Goal: Browse casually

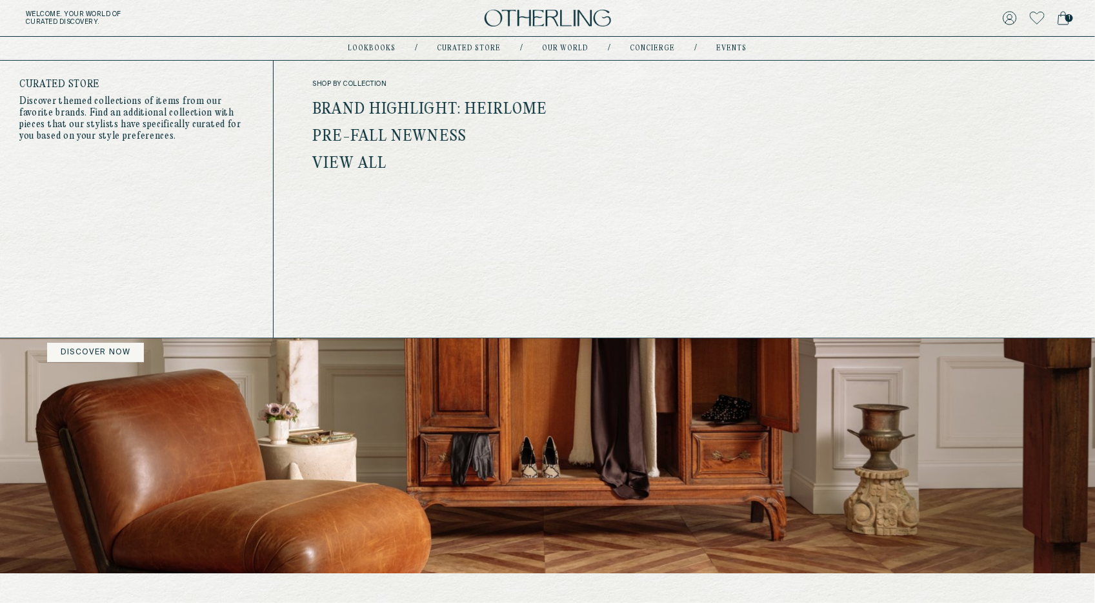
click at [413, 114] on link "Brand Highlight: Heirlome" at bounding box center [429, 109] width 235 height 17
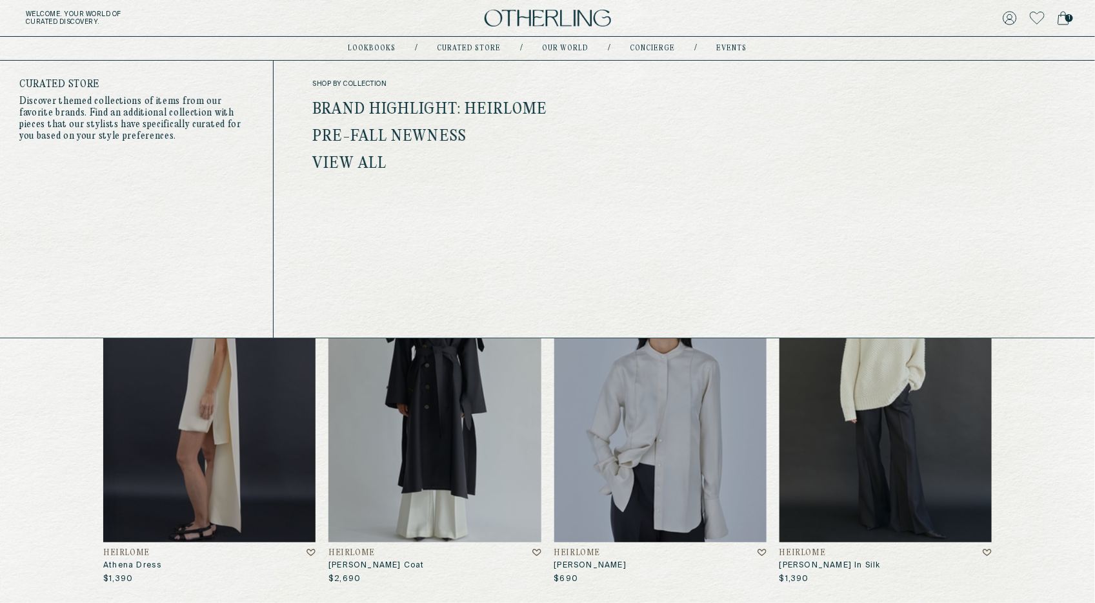
click at [423, 133] on link "Pre-Fall Newness" at bounding box center [389, 136] width 154 height 17
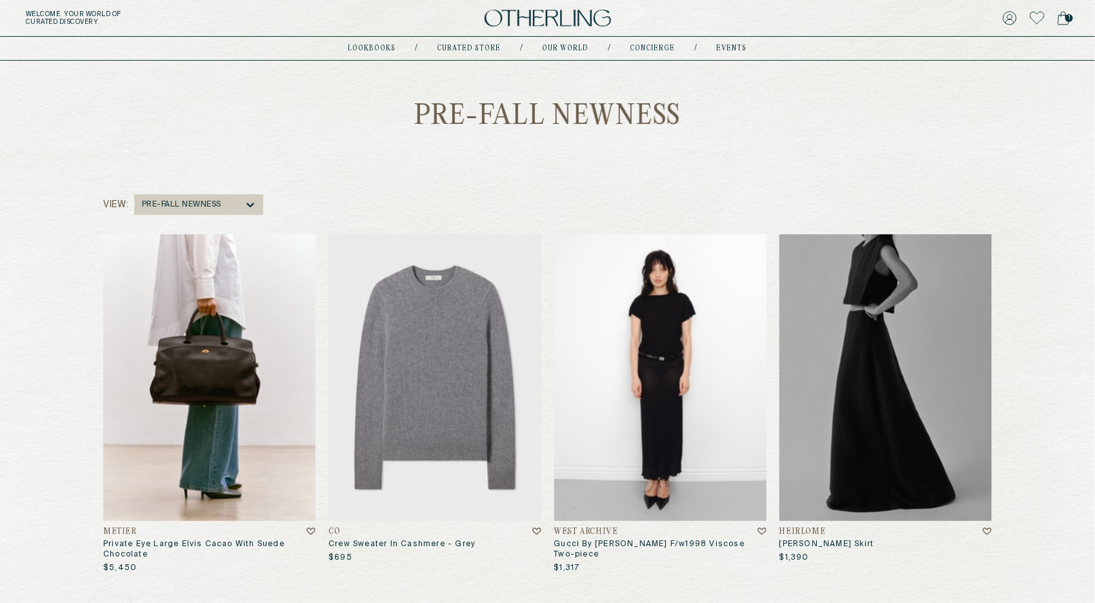
scroll to position [23, 0]
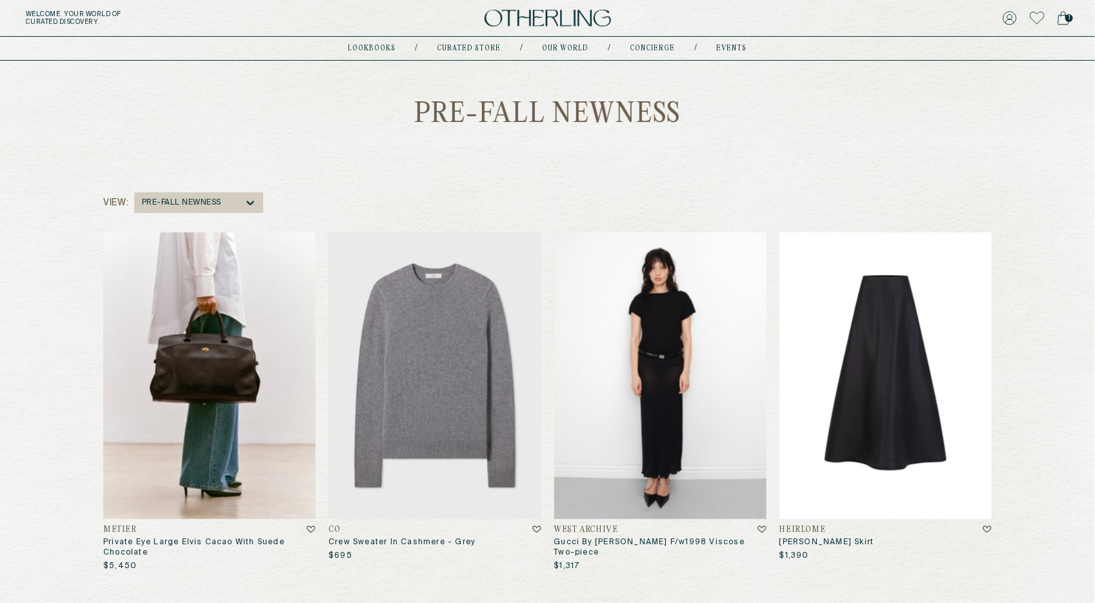
click at [927, 440] on img at bounding box center [886, 375] width 212 height 287
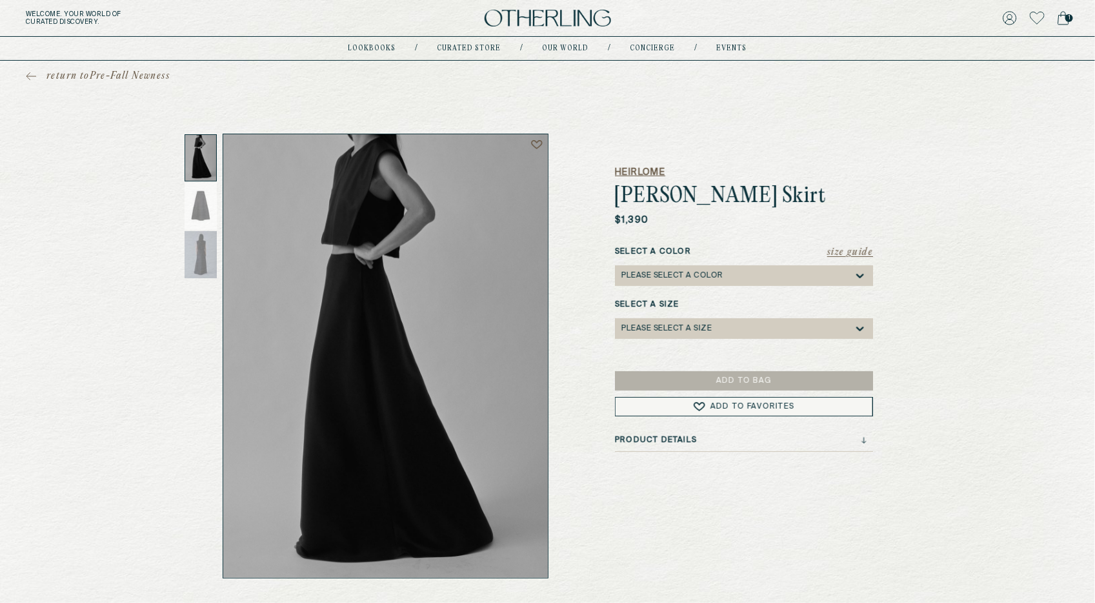
click at [638, 174] on h5 "Heirlome" at bounding box center [744, 172] width 258 height 13
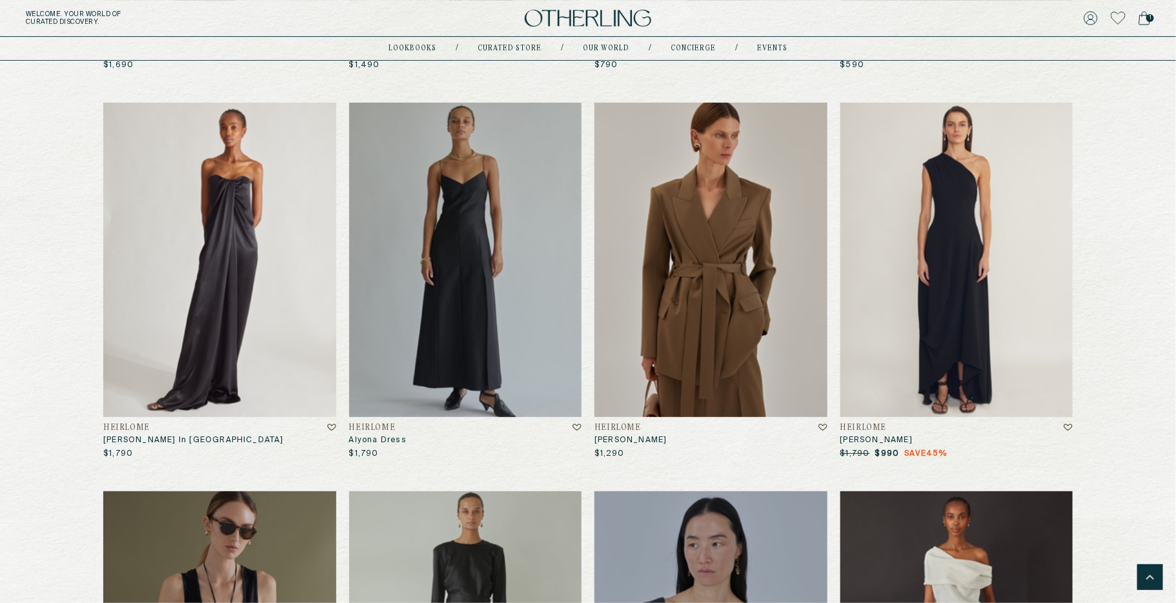
scroll to position [6668, 0]
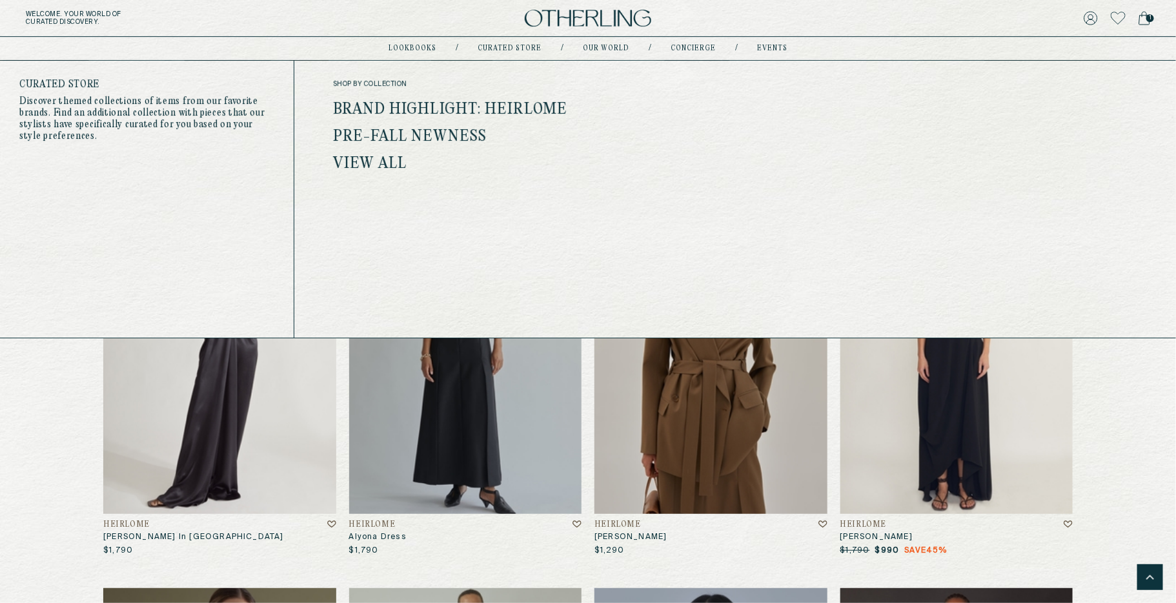
click at [408, 111] on link "Brand Highlight: Heirlome" at bounding box center [450, 109] width 235 height 17
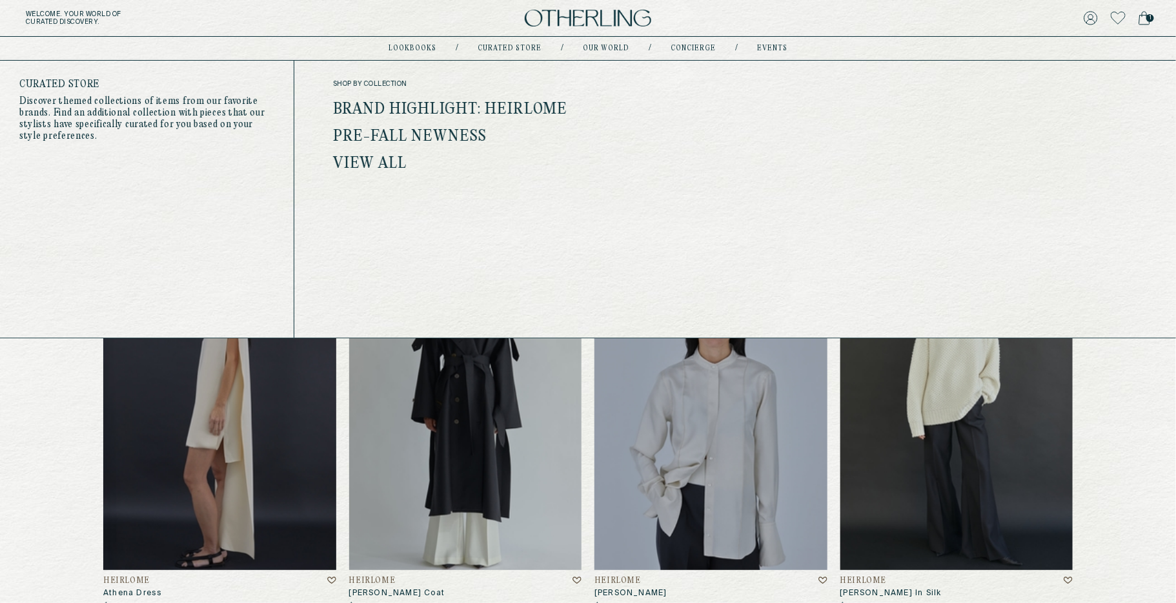
click at [422, 101] on link "Brand Highlight: Heirlome" at bounding box center [450, 109] width 235 height 17
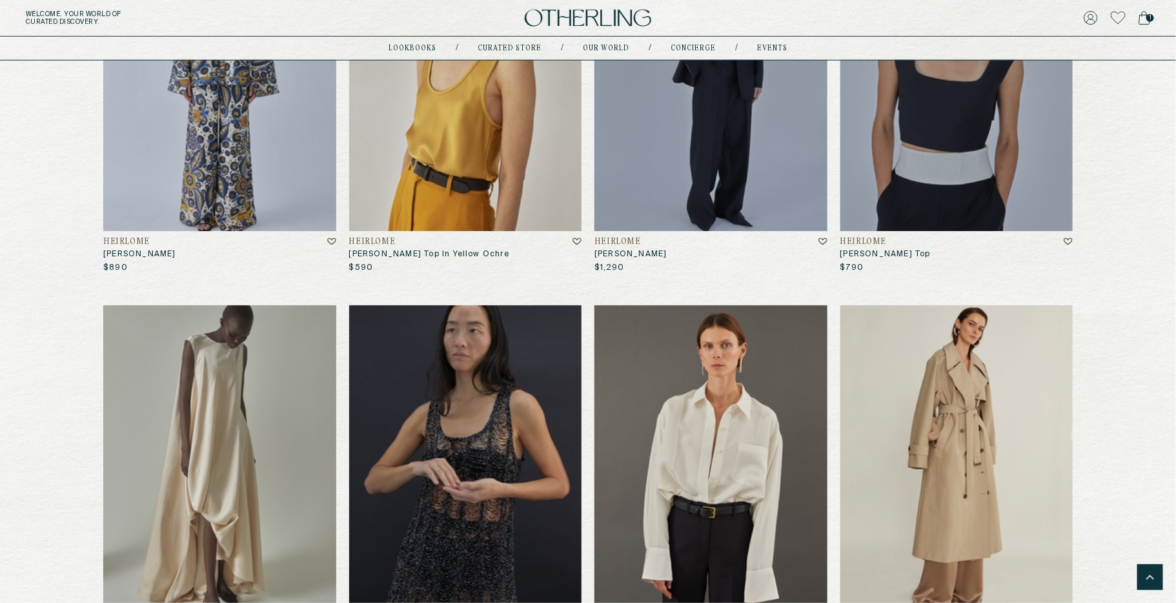
scroll to position [76, 0]
